Goal: Transaction & Acquisition: Book appointment/travel/reservation

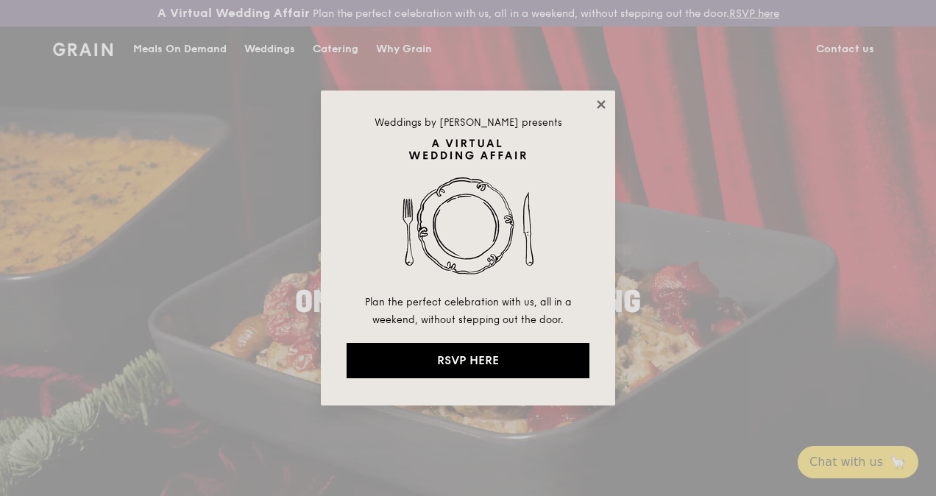
click at [603, 103] on icon at bounding box center [601, 104] width 8 height 8
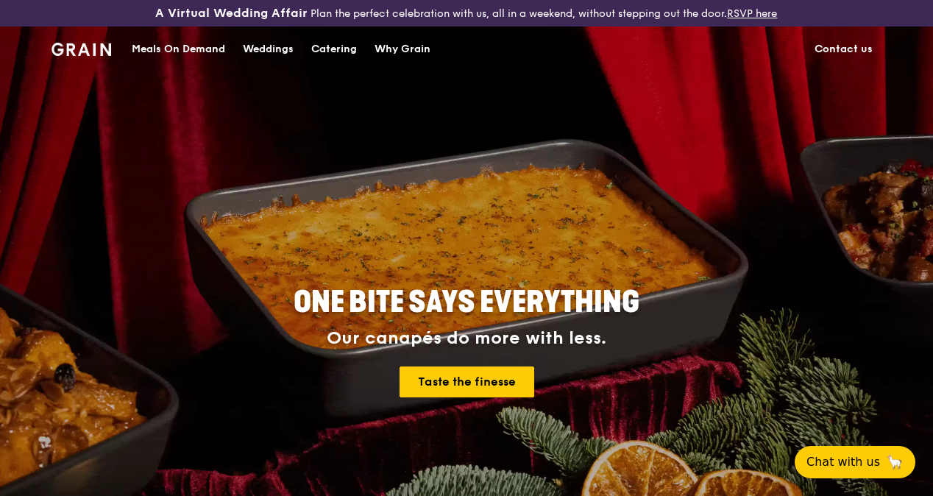
click at [334, 57] on div "Catering" at bounding box center [334, 49] width 46 height 44
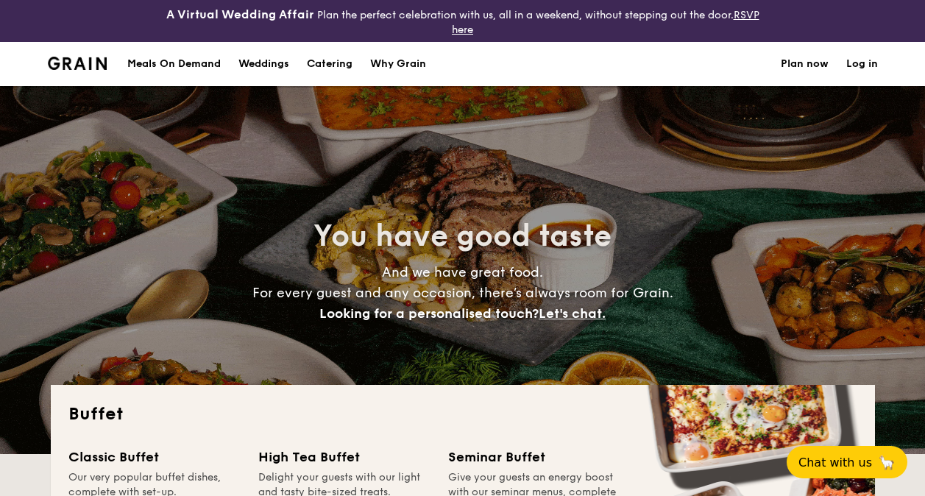
select select
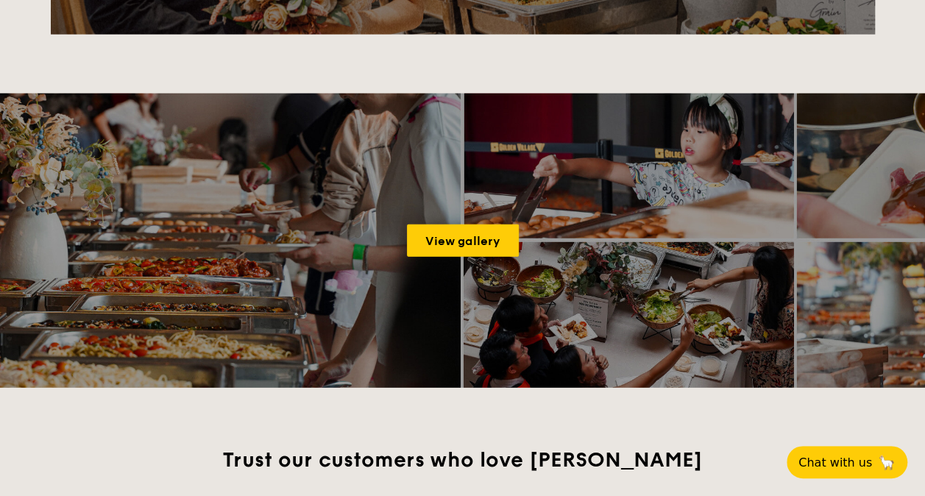
scroll to position [1946, 0]
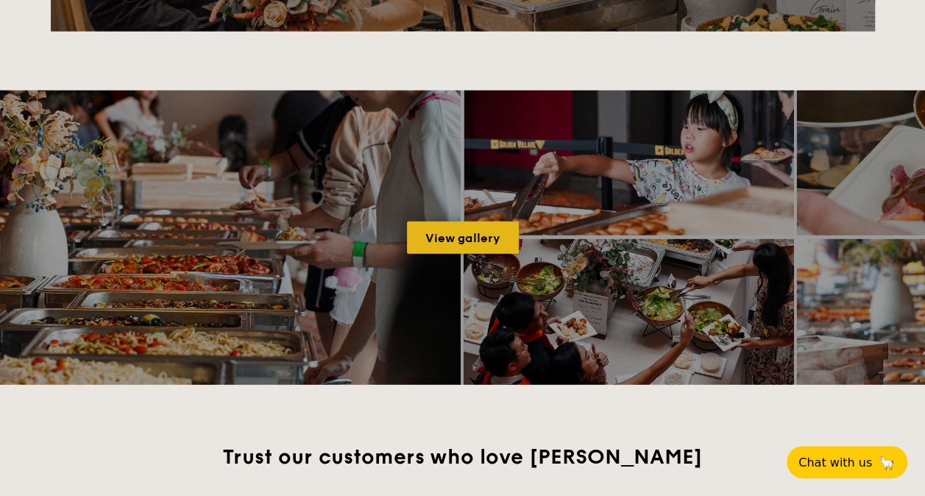
click at [439, 228] on link "View gallery" at bounding box center [463, 238] width 112 height 32
